Goal: Obtain resource: Download file/media

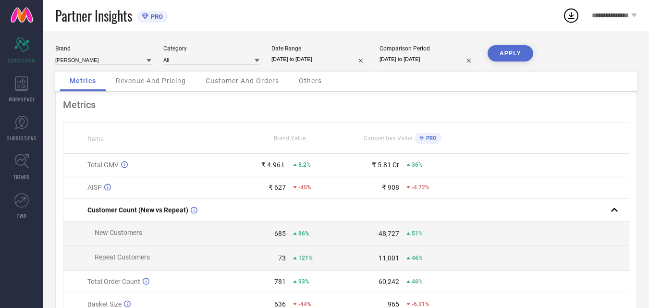
click at [9, 89] on div "WORKSPACE" at bounding box center [21, 89] width 43 height 38
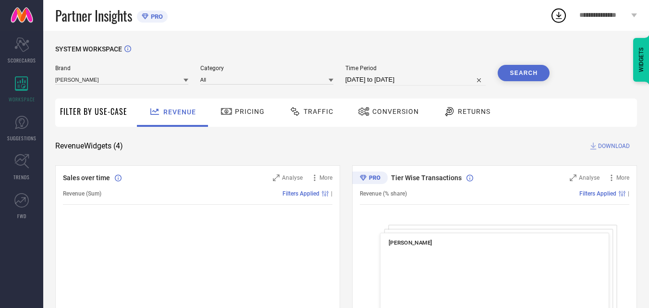
click at [374, 115] on span "Conversion" at bounding box center [395, 112] width 47 height 8
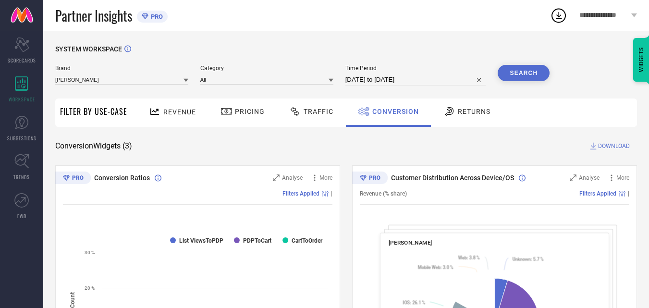
click at [605, 147] on span "DOWNLOAD" at bounding box center [614, 146] width 32 height 10
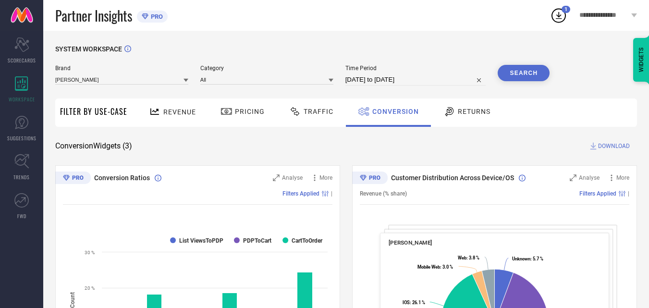
click at [559, 15] on icon at bounding box center [558, 15] width 17 height 17
